Goal: Information Seeking & Learning: Learn about a topic

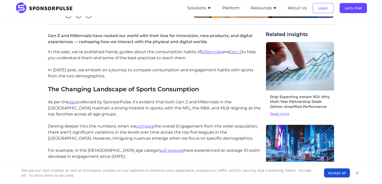
scroll to position [121, 0]
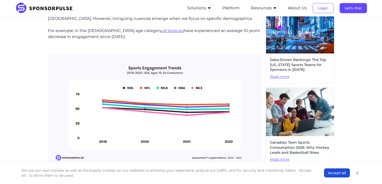
scroll to position [240, 0]
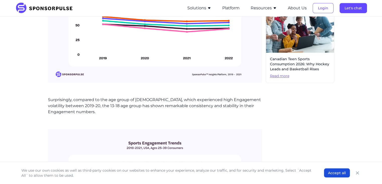
scroll to position [322, 0]
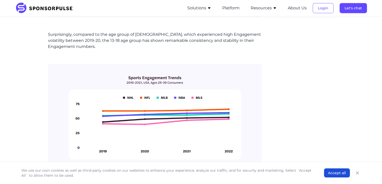
scroll to position [396, 0]
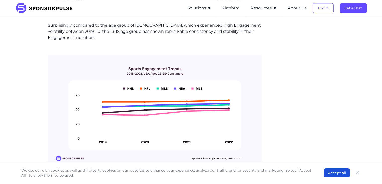
click at [24, 123] on div "Home Insights Sports Engagement: Gen Z vs. Millennials Blog Sports Engagement: …" at bounding box center [191, 162] width 344 height 1077
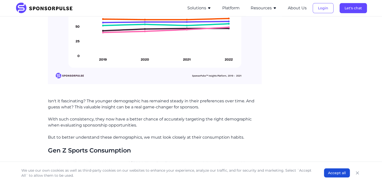
scroll to position [616, 0]
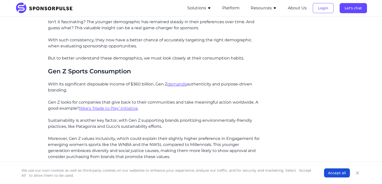
scroll to position [695, 0]
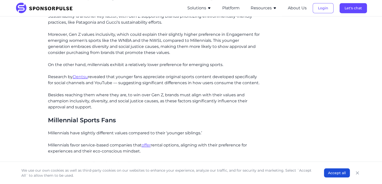
scroll to position [796, 0]
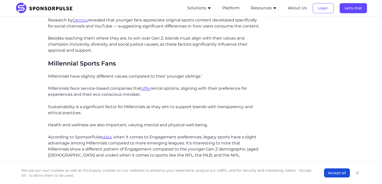
scroll to position [853, 0]
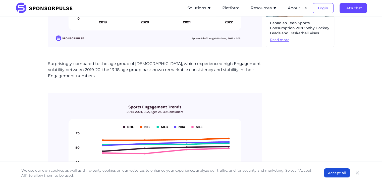
scroll to position [364, 0]
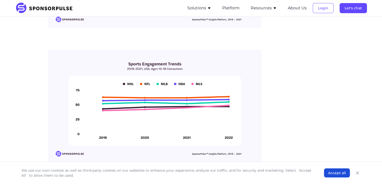
scroll to position [545, 0]
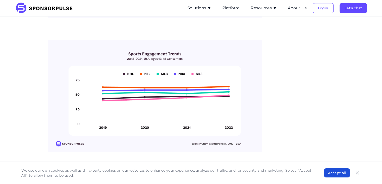
click at [272, 110] on div "Related insights Stop Expecting Instant ROI: Why Multi-Year Partnership Deals D…" at bounding box center [300, 75] width 69 height 940
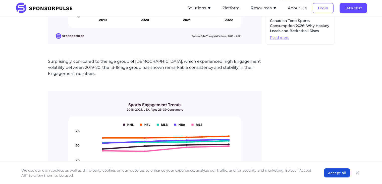
scroll to position [362, 0]
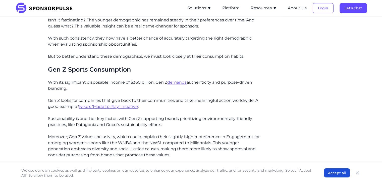
scroll to position [694, 0]
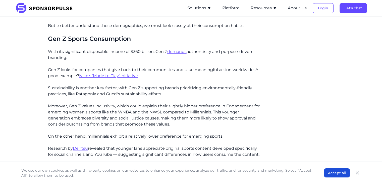
scroll to position [734, 0]
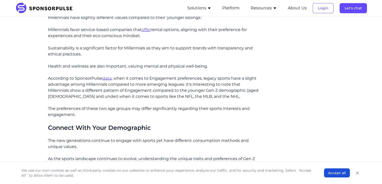
scroll to position [906, 0]
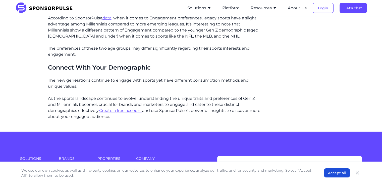
scroll to position [972, 0]
